Goal: Communication & Community: Answer question/provide support

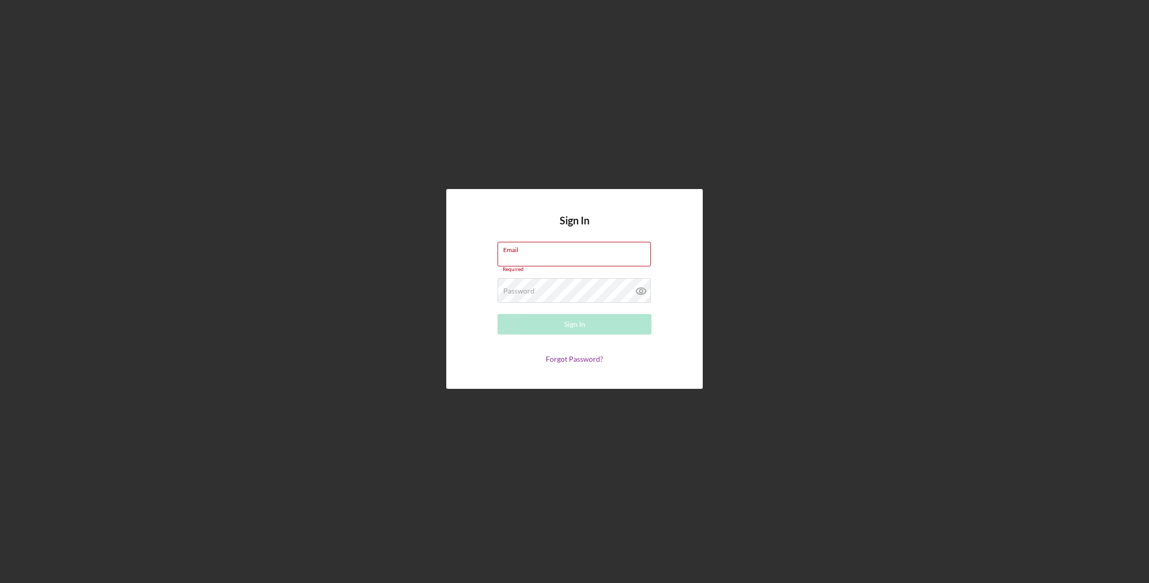
type input "[PERSON_NAME][EMAIL_ADDRESS][DOMAIN_NAME]"
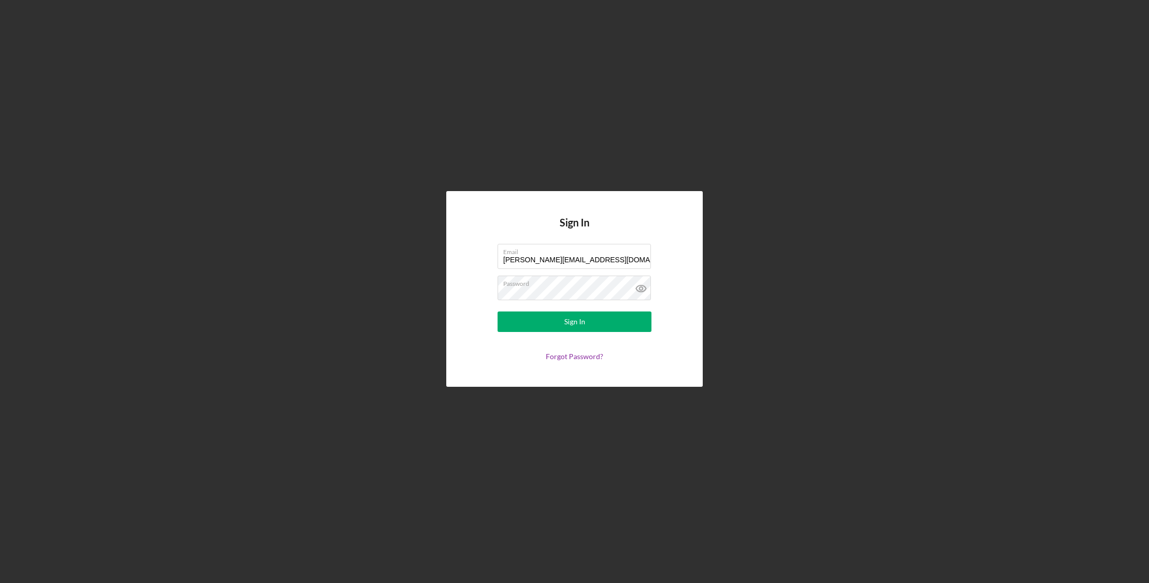
click at [630, 227] on div "Sign In Email [PERSON_NAME][EMAIL_ADDRESS][DOMAIN_NAME] Password Sign In Forgot…" at bounding box center [574, 288] width 256 height 195
click at [587, 328] on button "Sign In" at bounding box center [574, 322] width 154 height 21
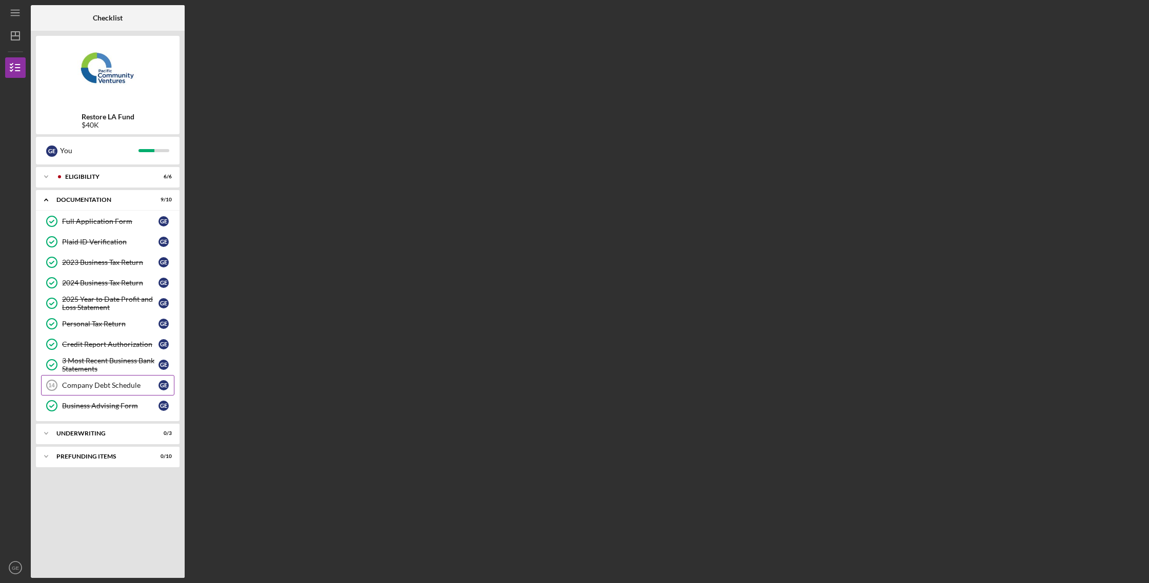
click at [102, 391] on link "Company Debt Schedule 14 Company Debt Schedule G E" at bounding box center [107, 385] width 133 height 21
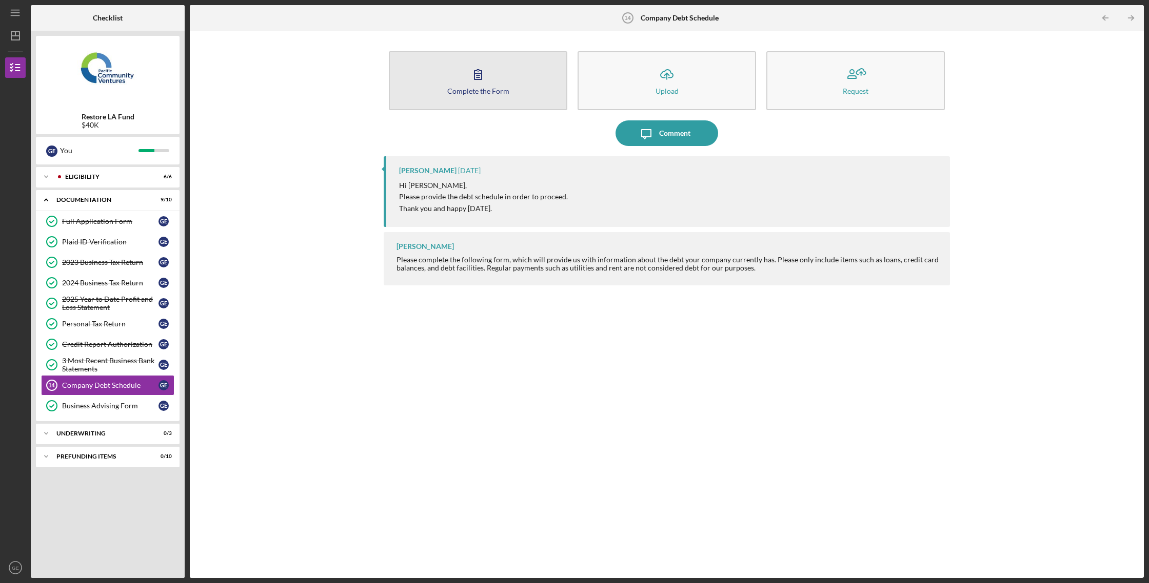
click at [459, 68] on button "Complete the Form Form" at bounding box center [478, 80] width 178 height 59
click at [489, 93] on div "Complete the Form" at bounding box center [478, 91] width 62 height 8
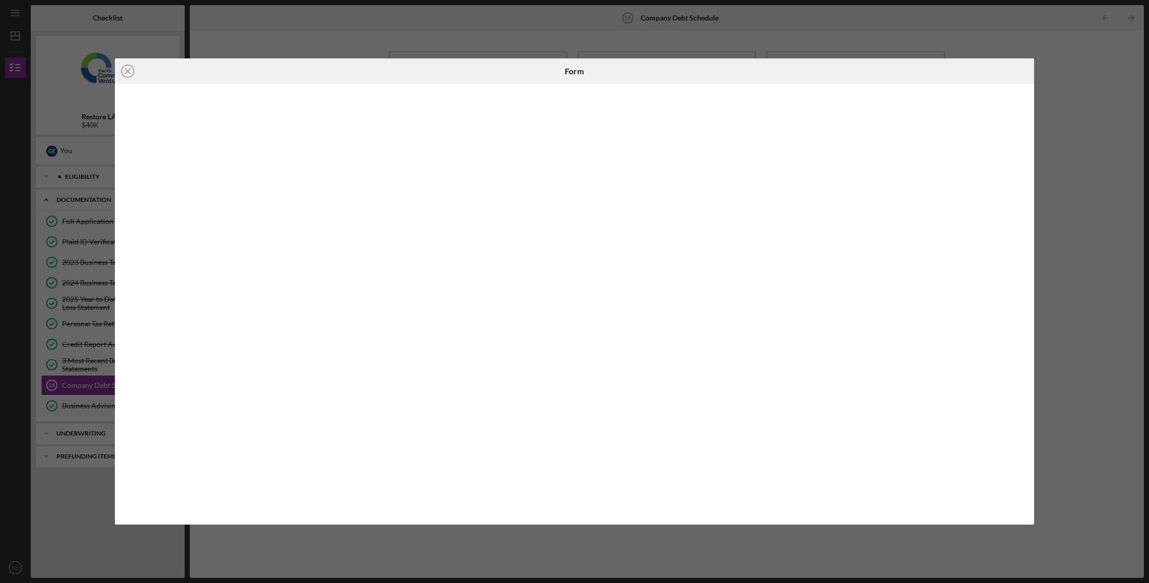
click at [132, 73] on icon "Icon/Close" at bounding box center [128, 71] width 26 height 26
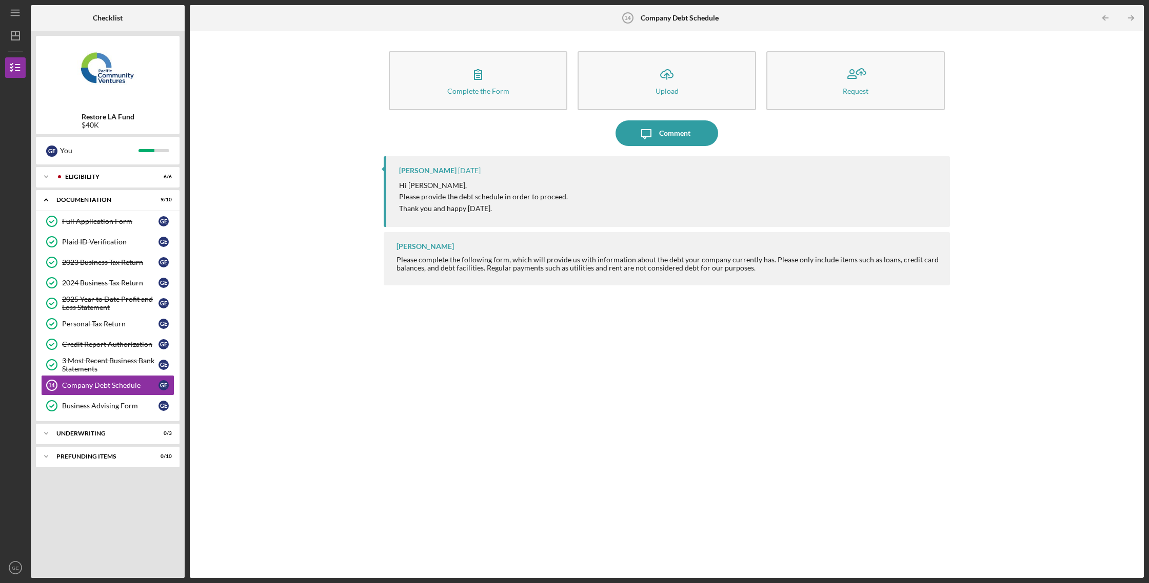
click at [686, 19] on b "Company Debt Schedule" at bounding box center [679, 18] width 78 height 8
click at [79, 59] on img at bounding box center [108, 72] width 144 height 62
click at [91, 63] on img at bounding box center [108, 72] width 144 height 62
click at [88, 178] on div "Eligibility" at bounding box center [116, 177] width 102 height 6
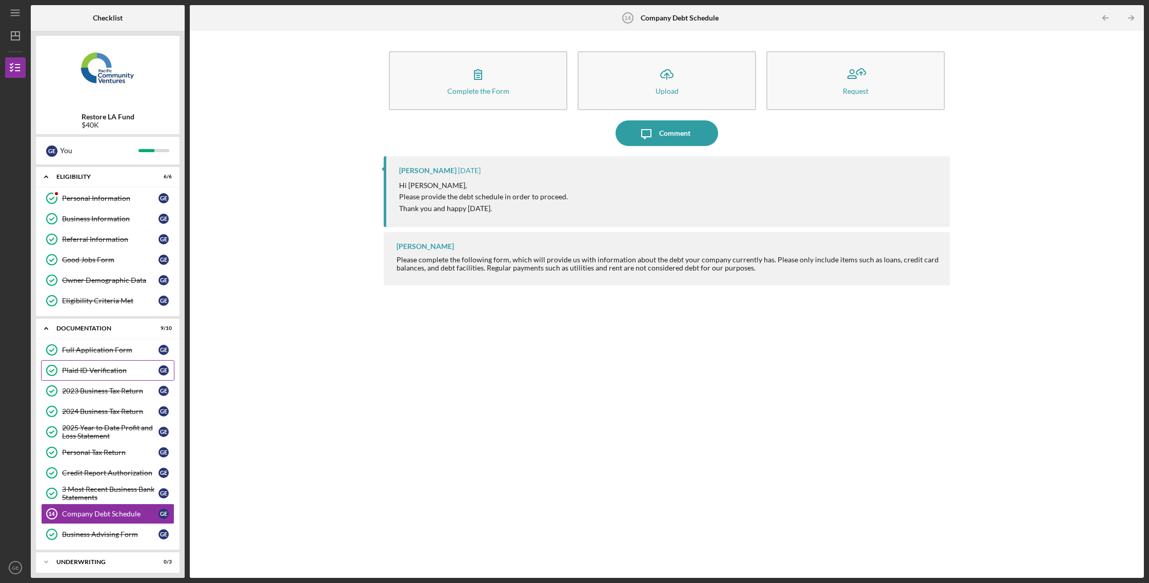
click at [89, 364] on link "Plaid ID Verification Plaid ID Verification G E" at bounding box center [107, 370] width 133 height 21
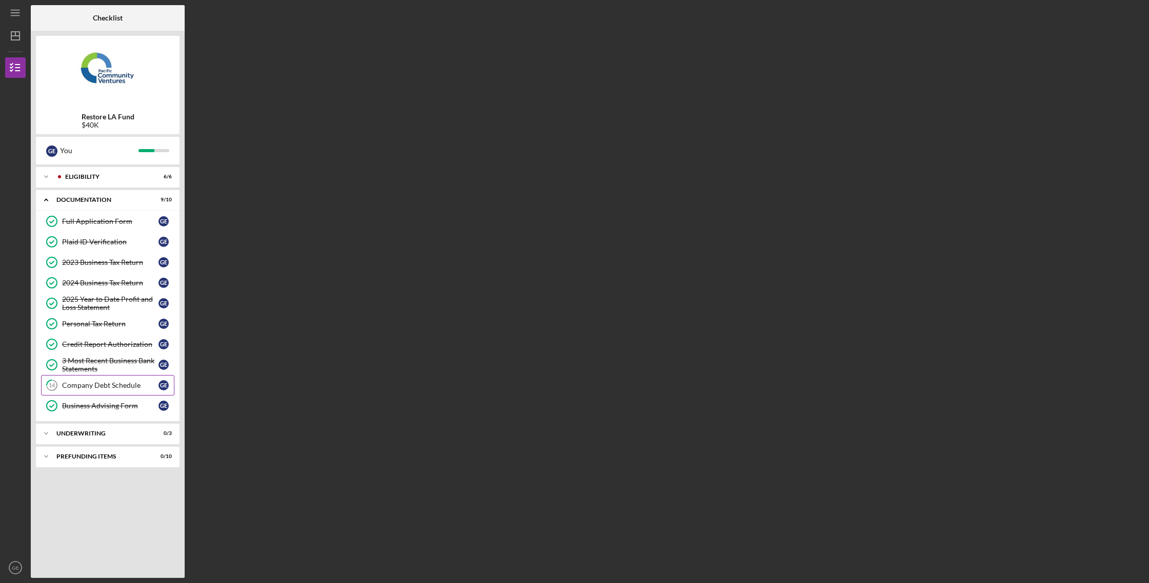
click at [88, 388] on div "Company Debt Schedule" at bounding box center [110, 385] width 96 height 8
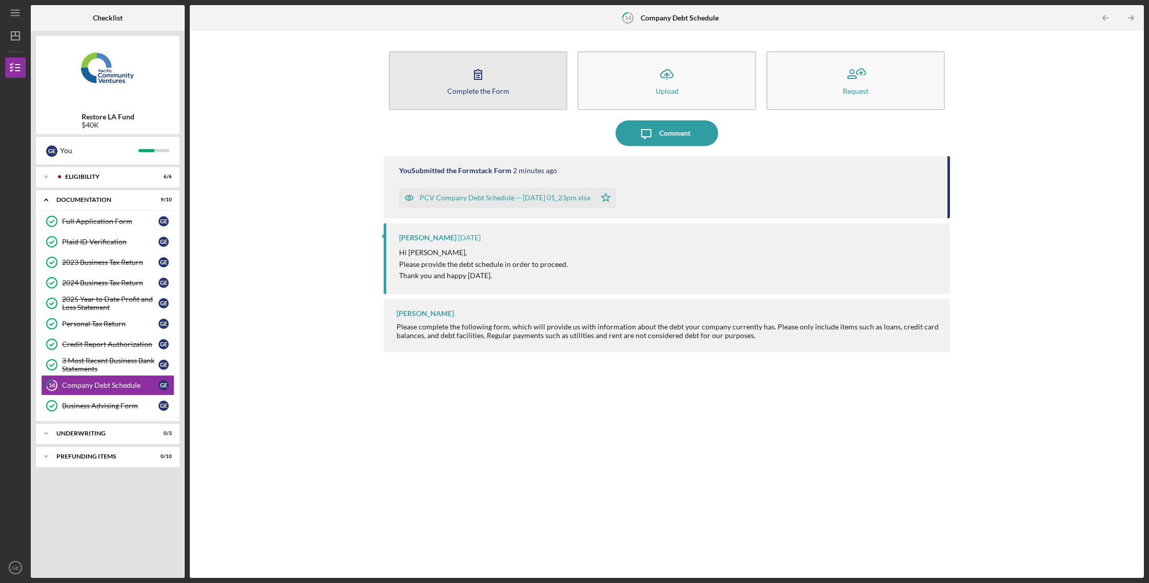
click at [484, 88] on div "Complete the Form" at bounding box center [478, 91] width 62 height 8
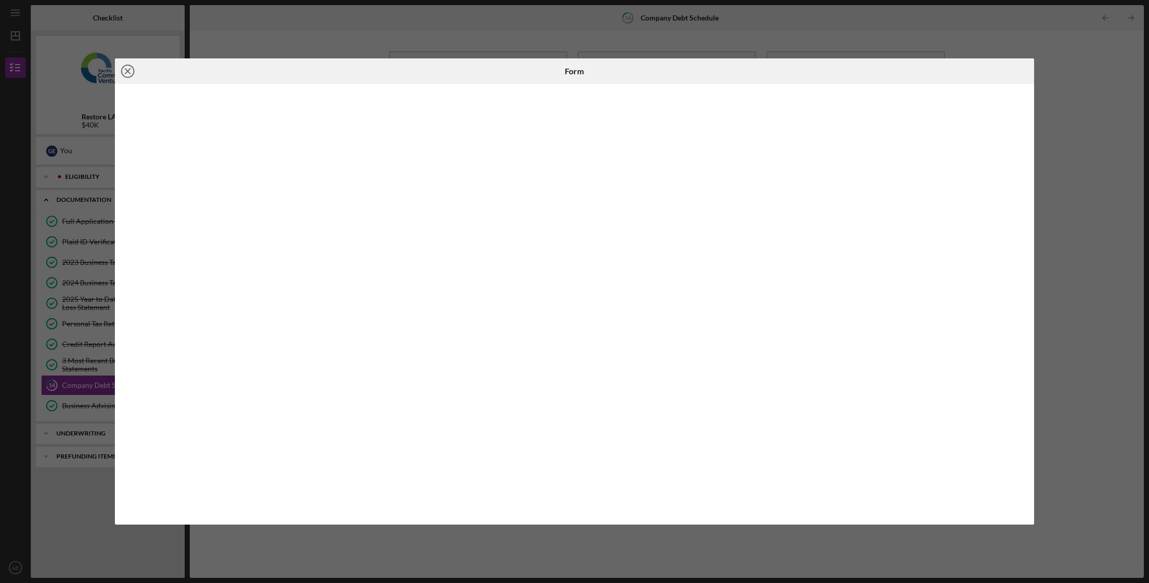
click at [124, 69] on icon "Icon/Close" at bounding box center [128, 71] width 26 height 26
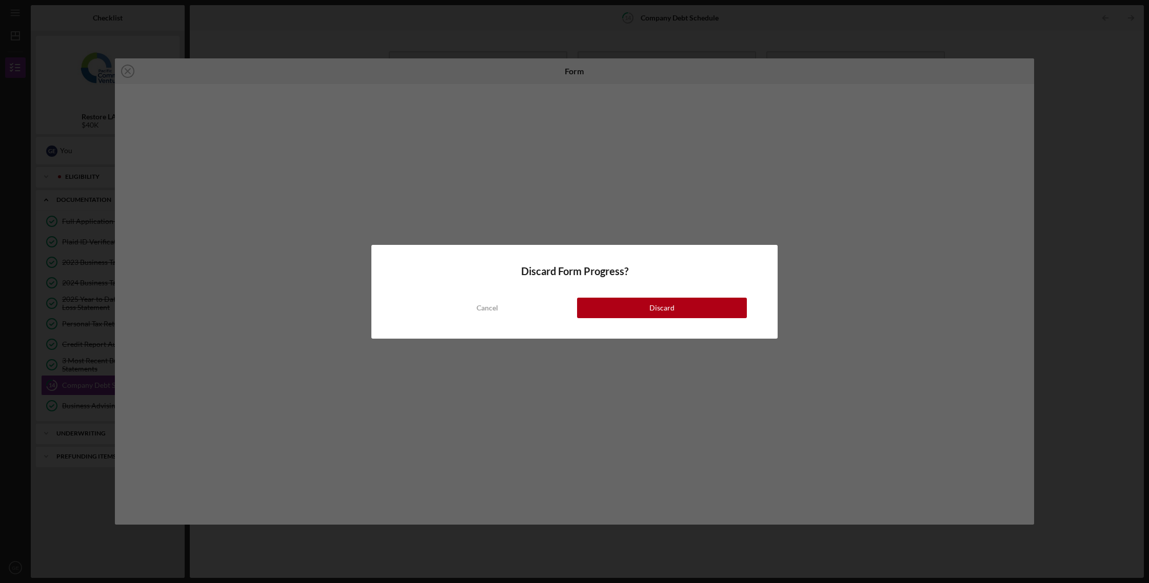
click at [520, 301] on button "Cancel" at bounding box center [487, 308] width 170 height 21
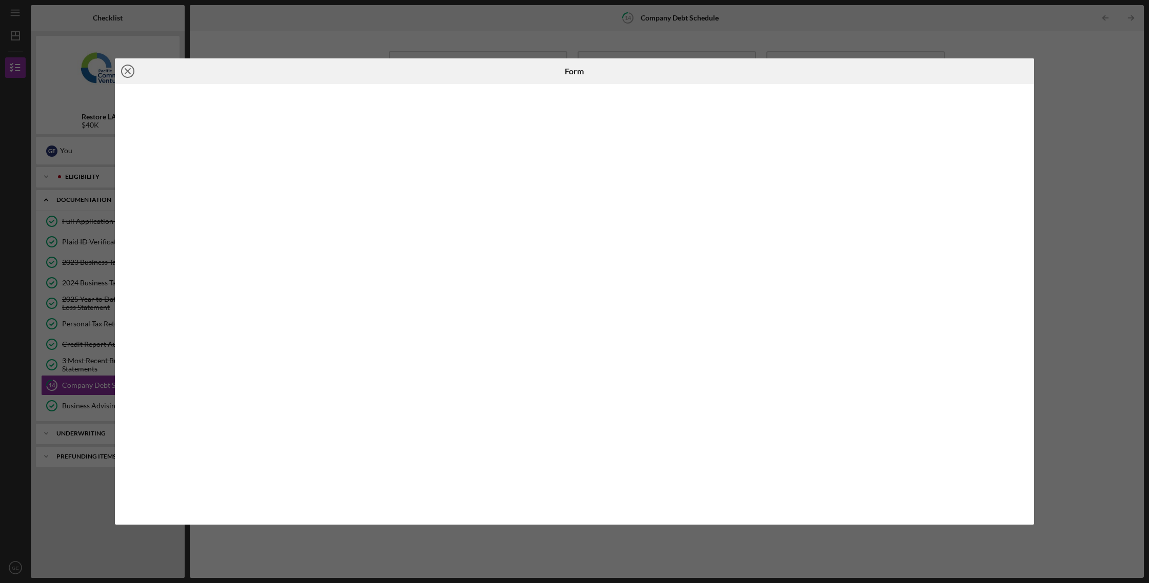
click at [124, 72] on icon "Icon/Close" at bounding box center [128, 71] width 26 height 26
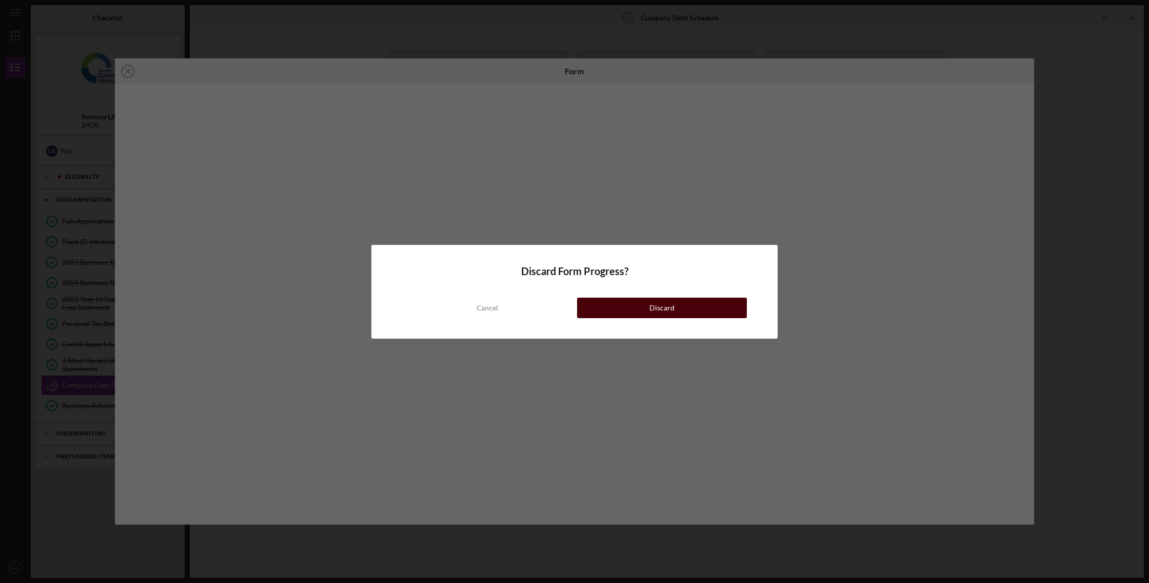
click at [642, 299] on button "Discard" at bounding box center [662, 308] width 170 height 21
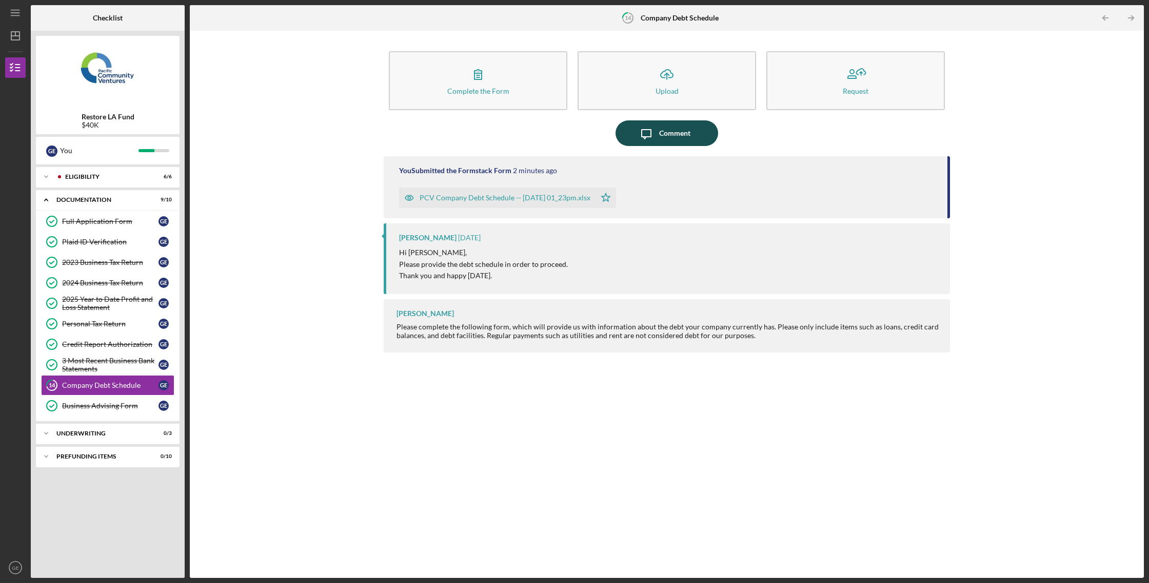
click at [677, 137] on div "Comment" at bounding box center [674, 133] width 31 height 26
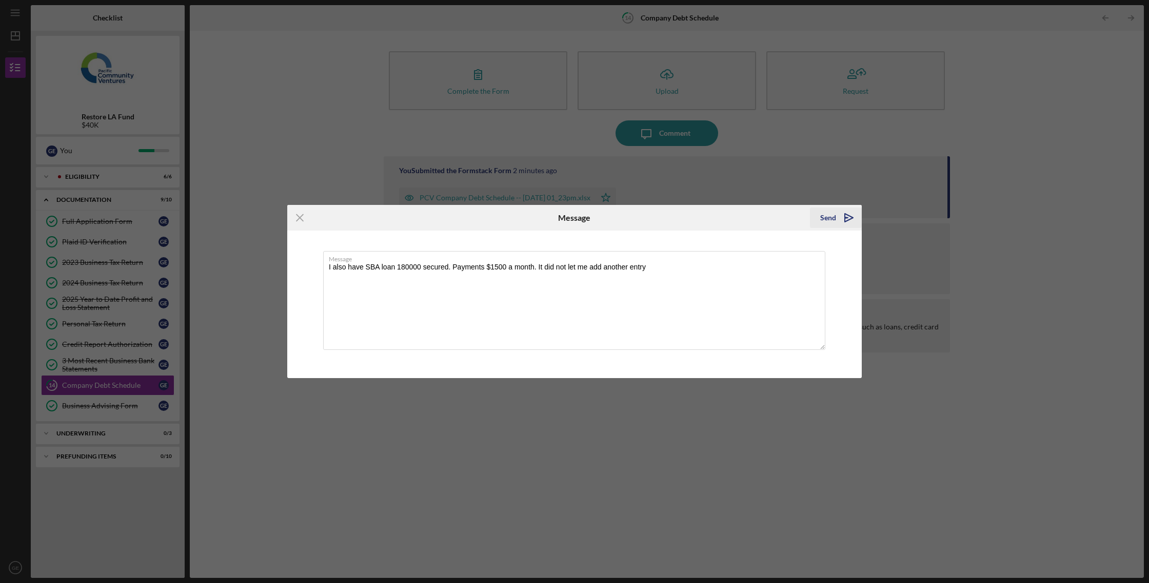
type textarea "I also have SBA loan 180000 secured. Payments $1500 a month. It did not let me …"
click at [835, 219] on div "Send" at bounding box center [828, 218] width 16 height 21
